Goal: Check status

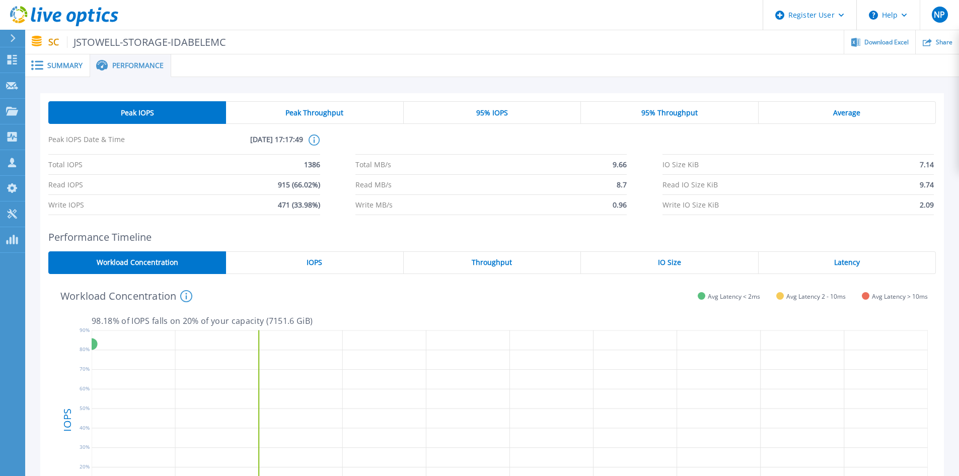
click at [78, 63] on span "Summary" at bounding box center [64, 65] width 35 height 7
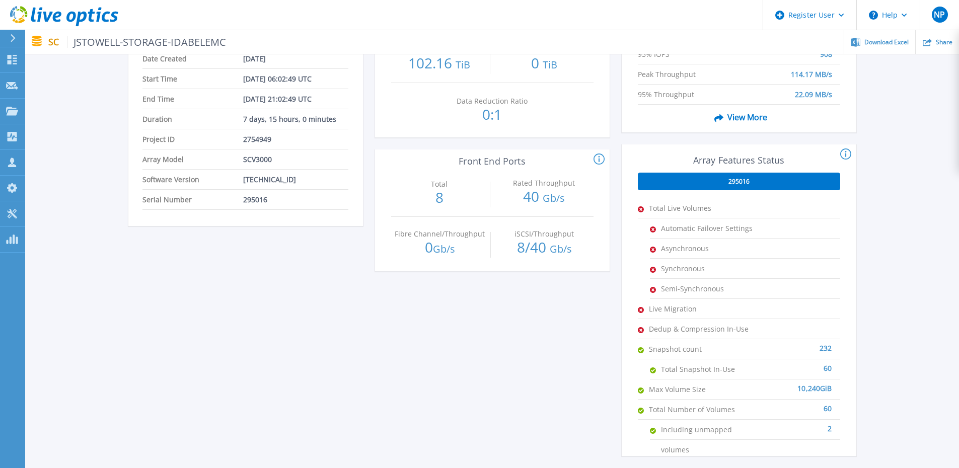
scroll to position [201, 0]
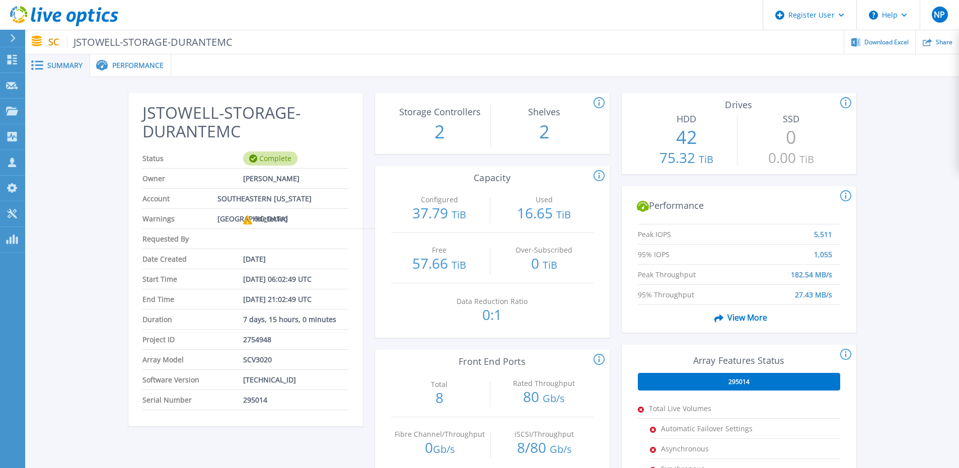
click at [131, 63] on span "Performance" at bounding box center [137, 65] width 51 height 7
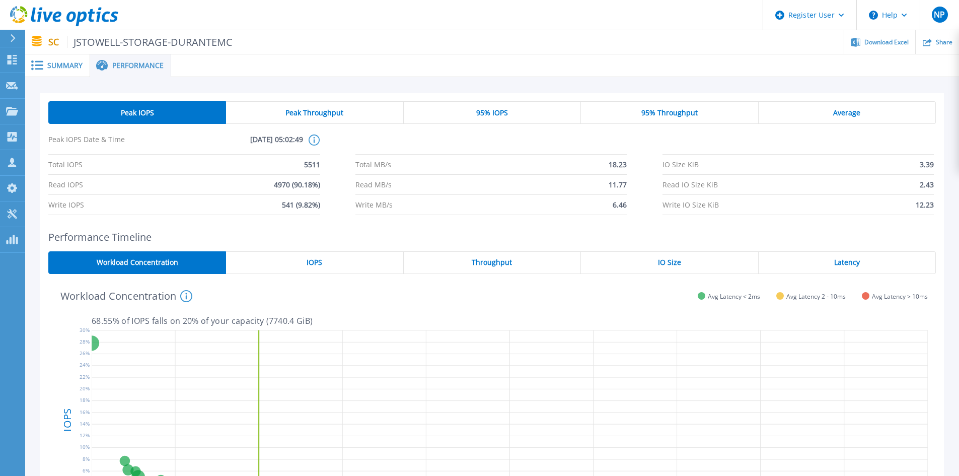
click at [69, 46] on span "JSTOWELL-STORAGE-DURANTEMC" at bounding box center [150, 42] width 166 height 12
click at [67, 62] on span "Summary" at bounding box center [64, 65] width 35 height 7
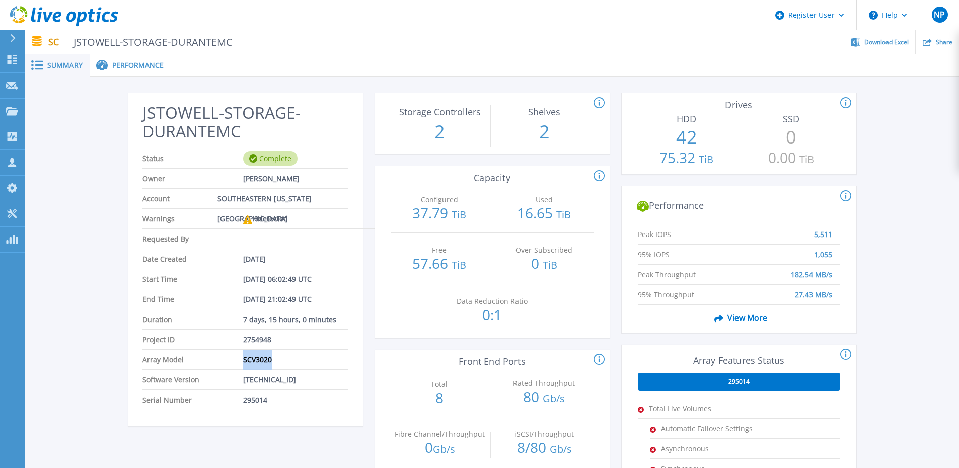
drag, startPoint x: 242, startPoint y: 360, endPoint x: 293, endPoint y: 333, distance: 58.1
click at [280, 365] on li "Array Model SCV3020" at bounding box center [244, 360] width 205 height 20
copy li "SCV3020"
